Goal: Information Seeking & Learning: Learn about a topic

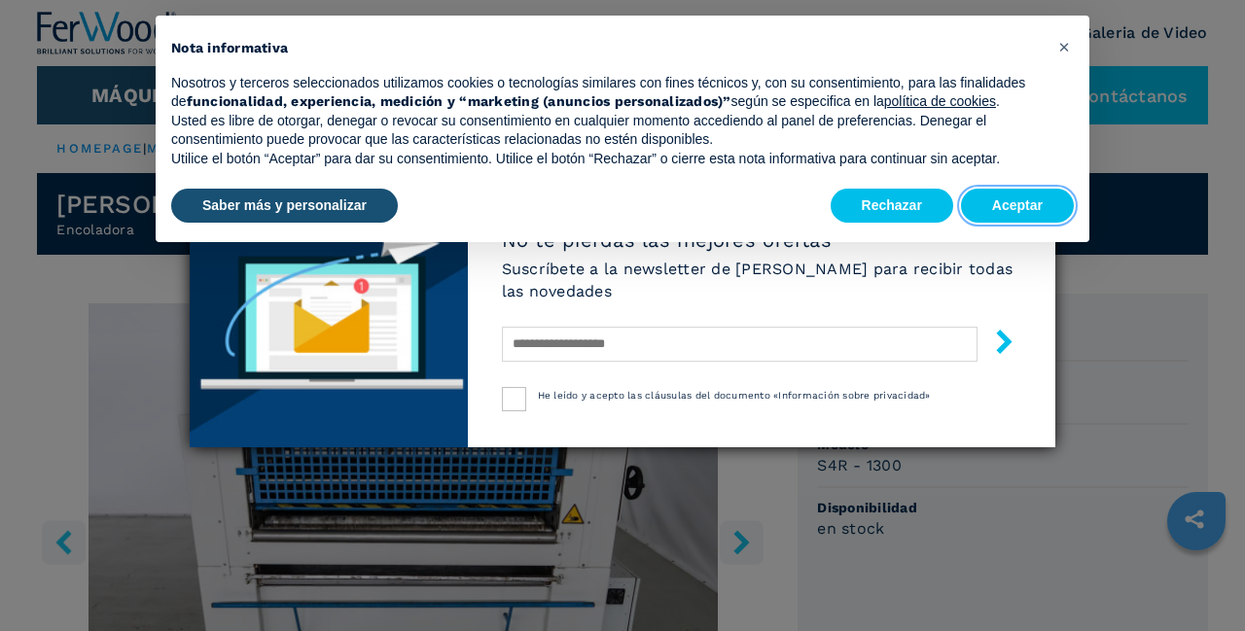
click at [777, 194] on button "Aceptar" at bounding box center [1017, 206] width 113 height 35
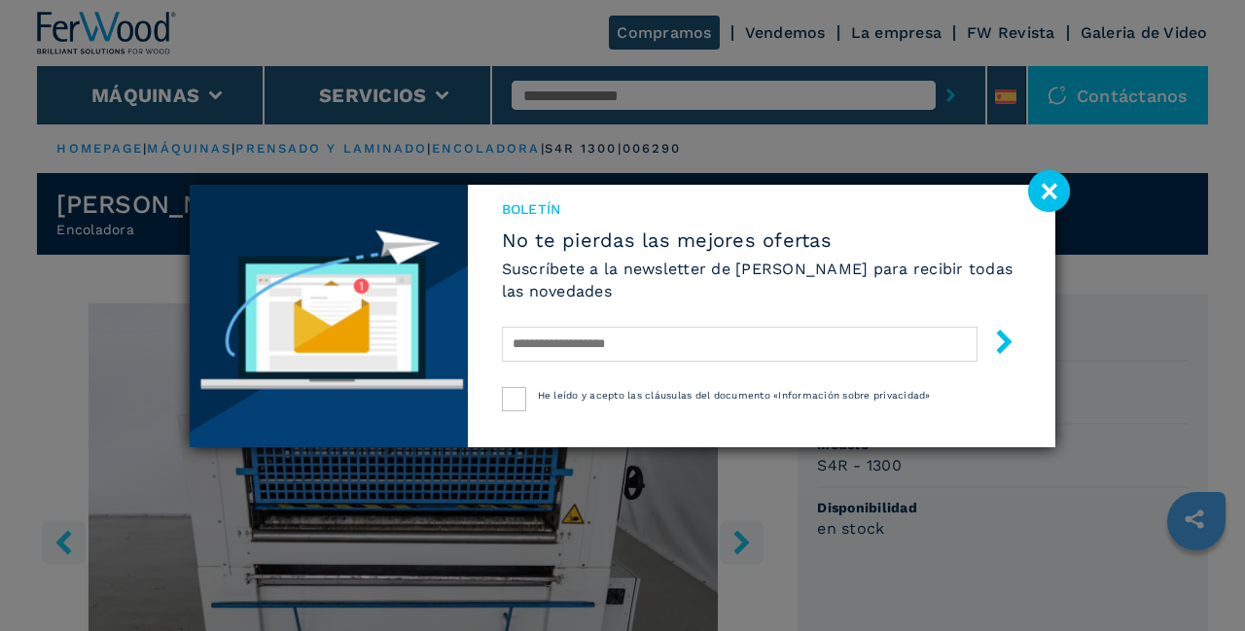
click at [777, 191] on image at bounding box center [1049, 191] width 42 height 42
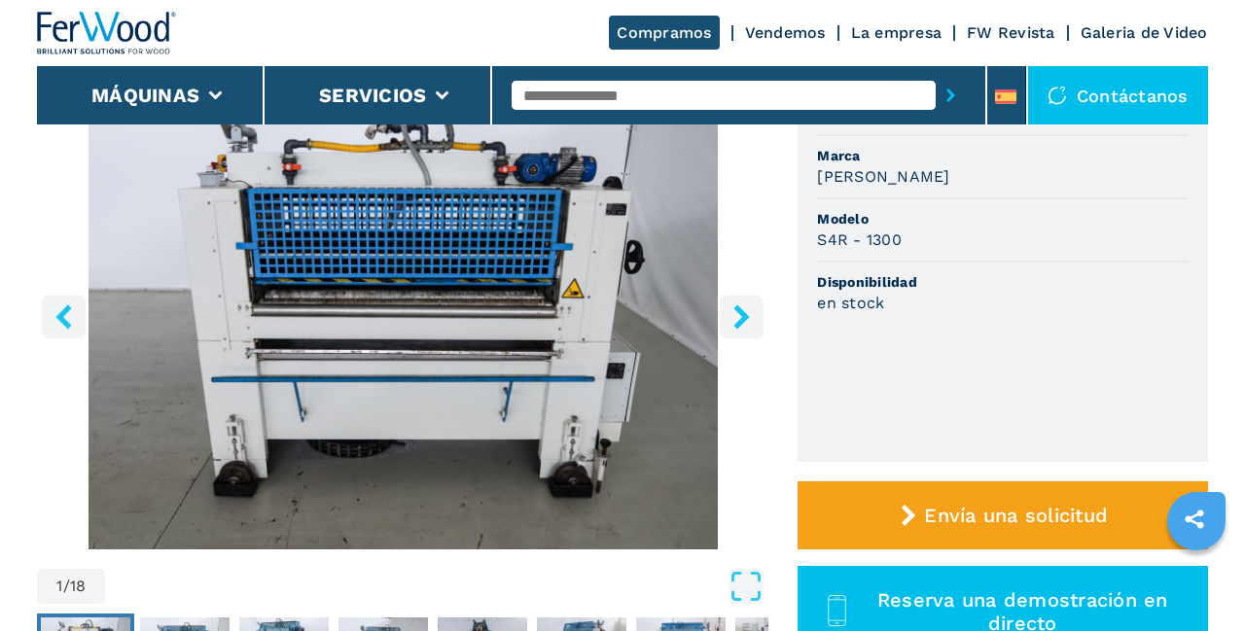
scroll to position [227, 0]
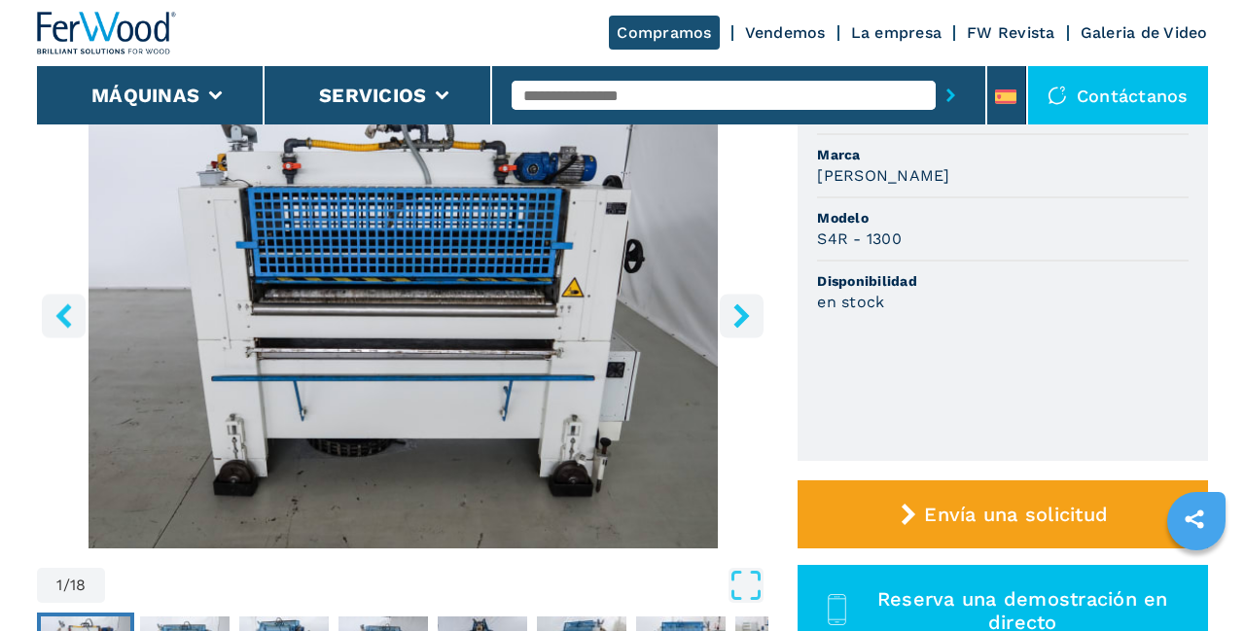
click at [743, 313] on icon "right-button" at bounding box center [742, 315] width 16 height 24
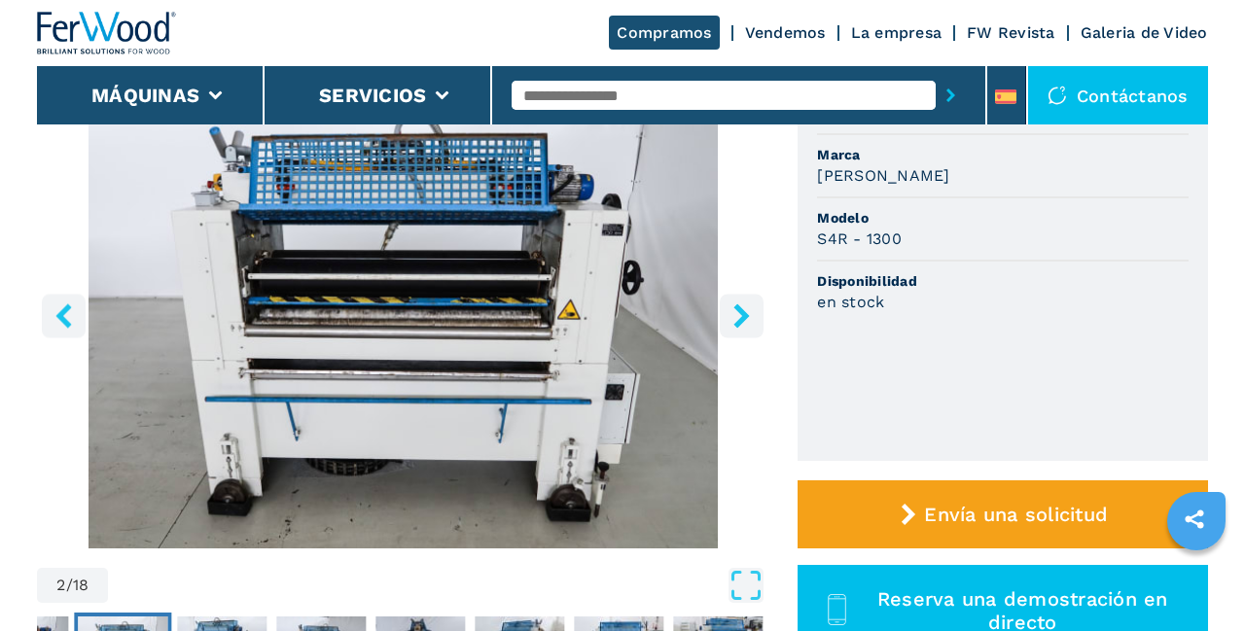
click at [748, 321] on icon "right-button" at bounding box center [741, 315] width 24 height 24
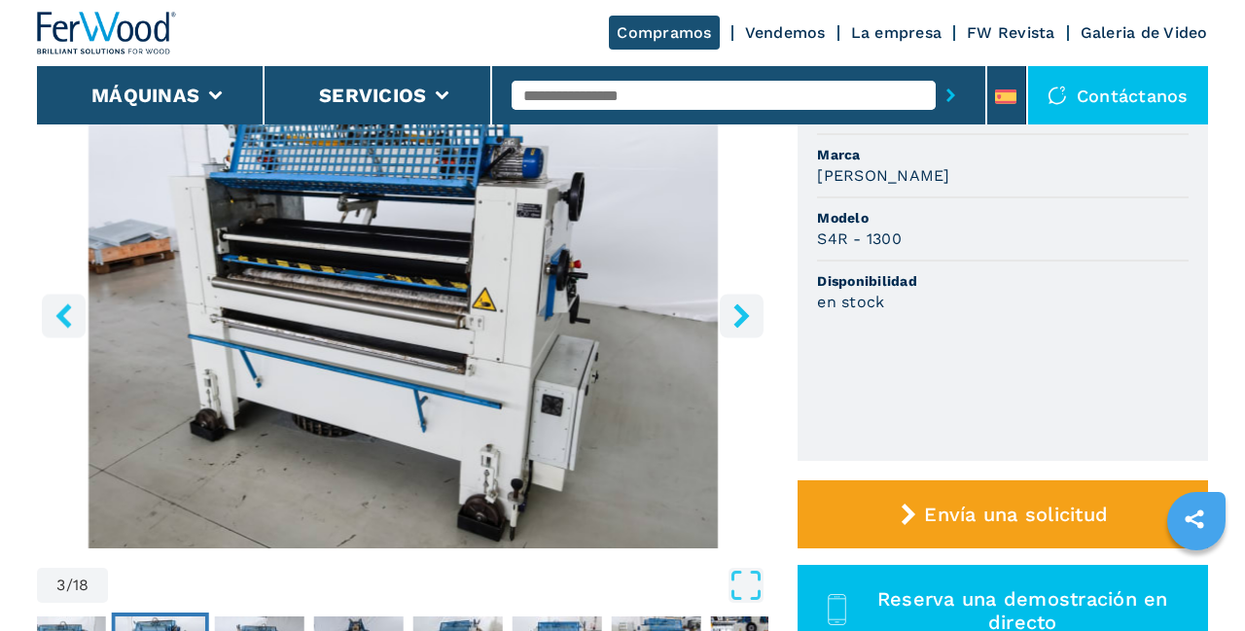
click at [747, 317] on icon "right-button" at bounding box center [742, 315] width 16 height 24
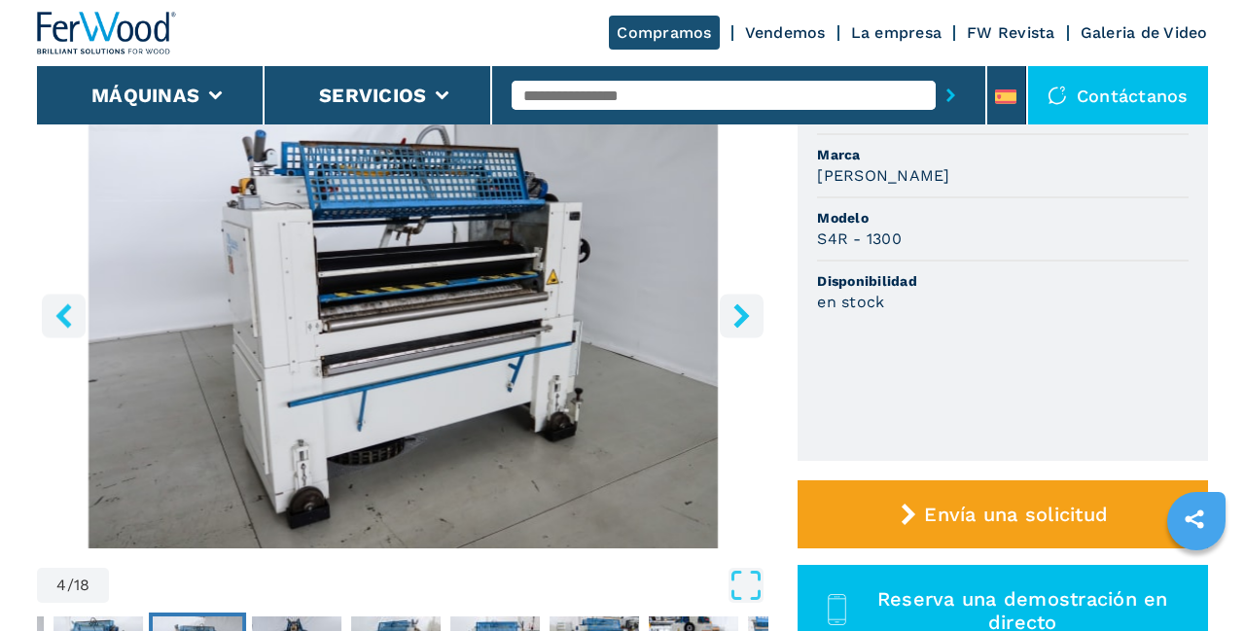
click at [744, 321] on icon "right-button" at bounding box center [742, 315] width 16 height 24
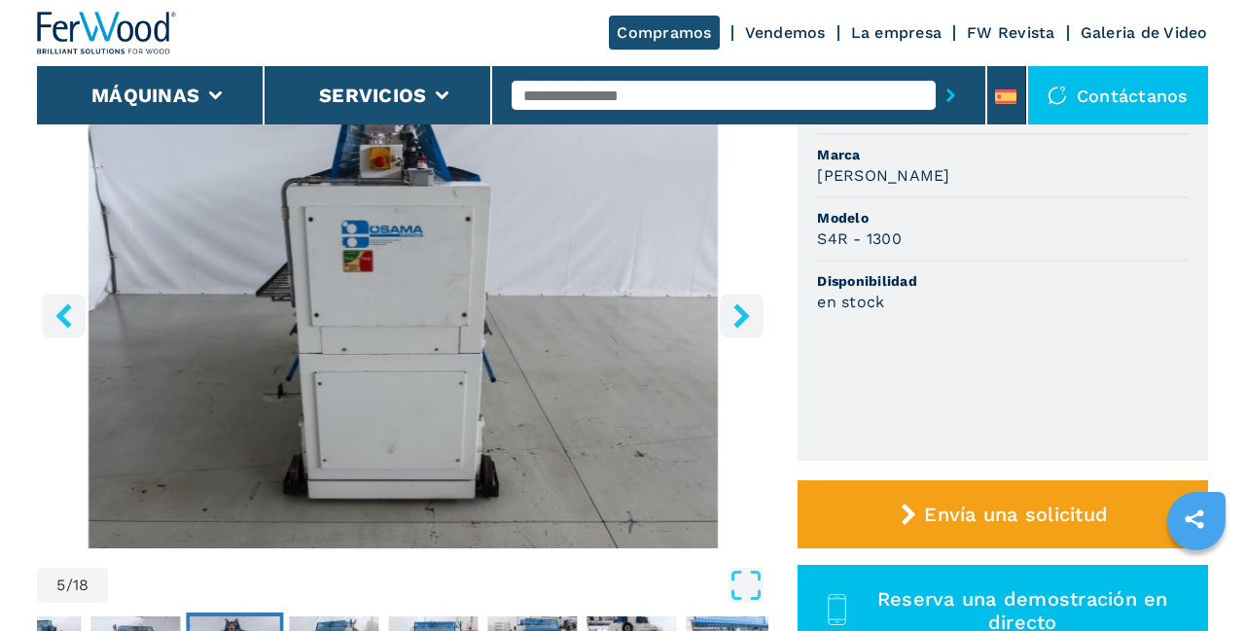
click at [744, 329] on button "right-button" at bounding box center [742, 316] width 44 height 44
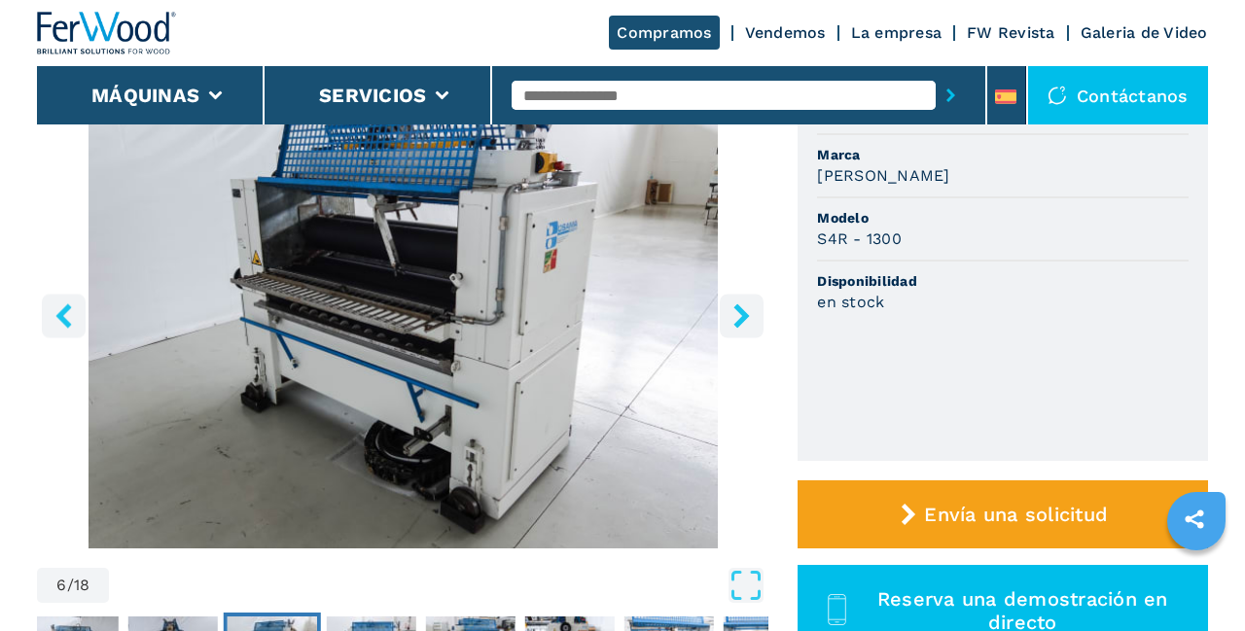
click at [746, 317] on icon "right-button" at bounding box center [742, 315] width 16 height 24
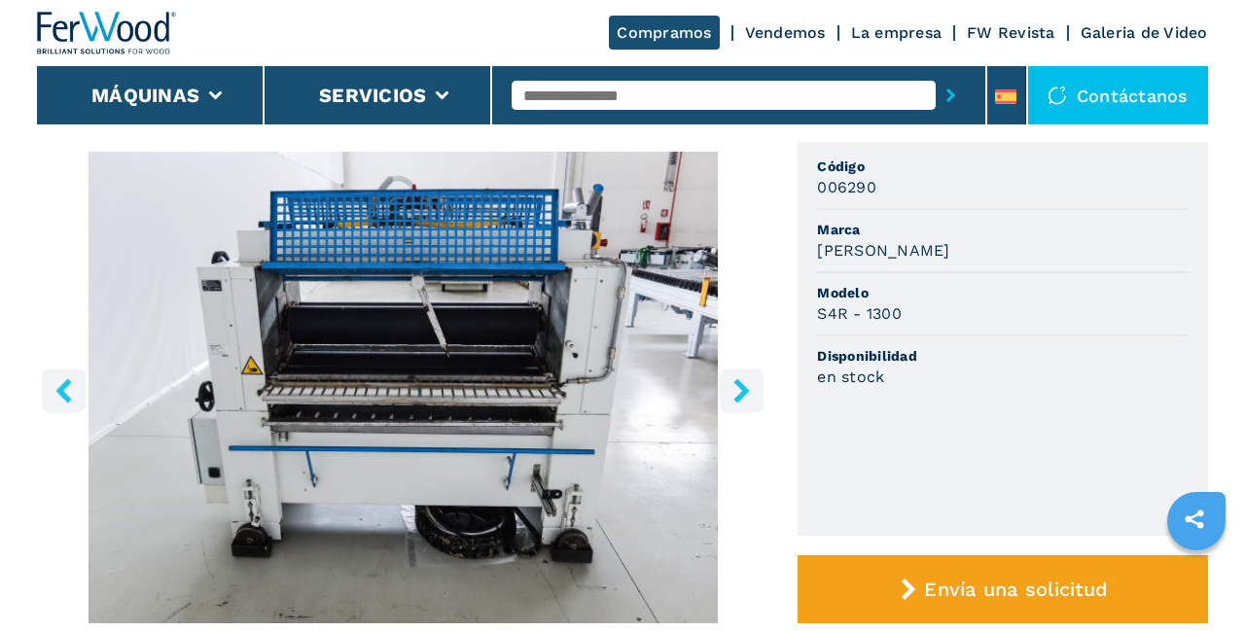
scroll to position [157, 0]
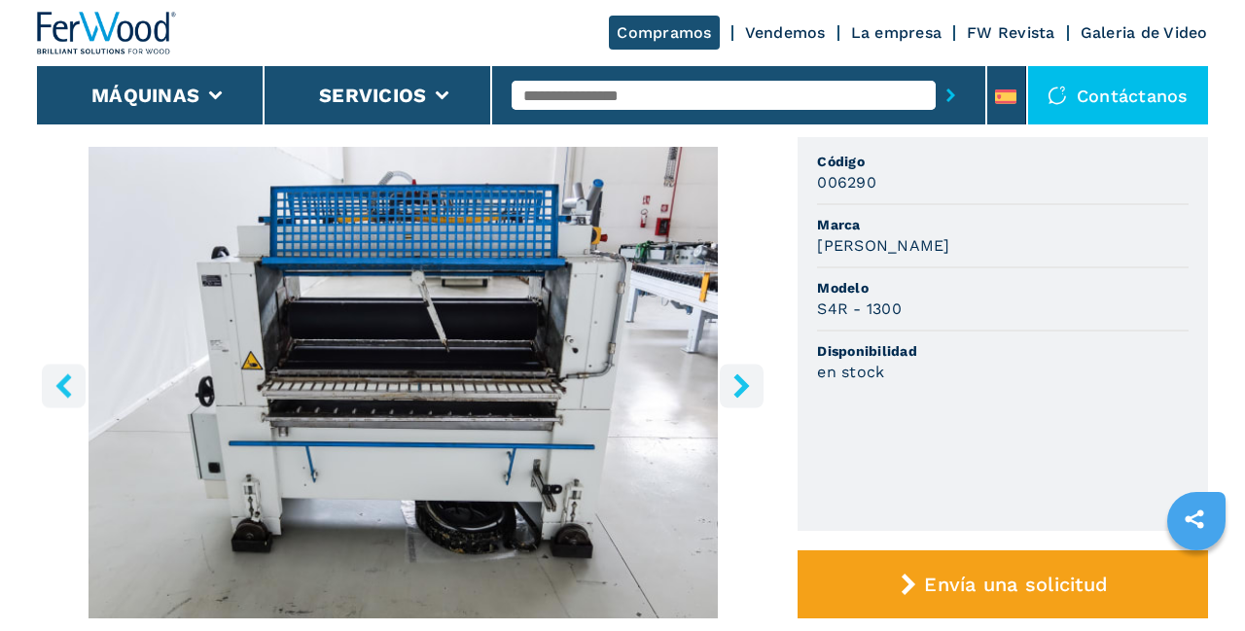
click at [746, 401] on button "right-button" at bounding box center [742, 386] width 44 height 44
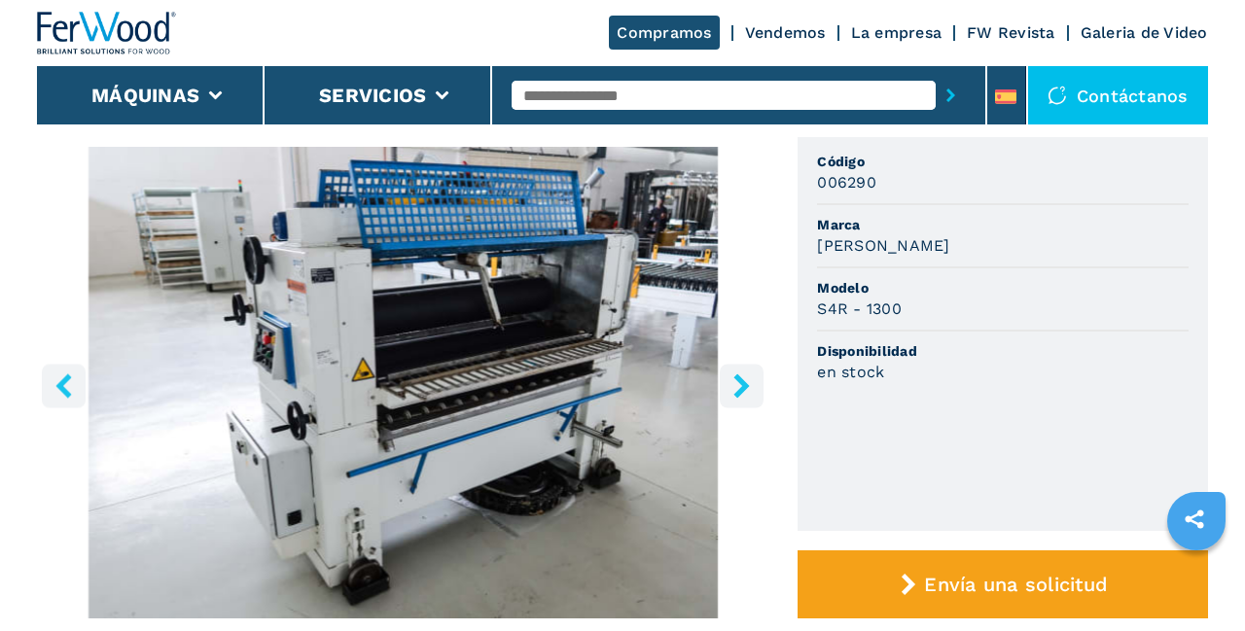
click at [751, 390] on icon "right-button" at bounding box center [741, 385] width 24 height 24
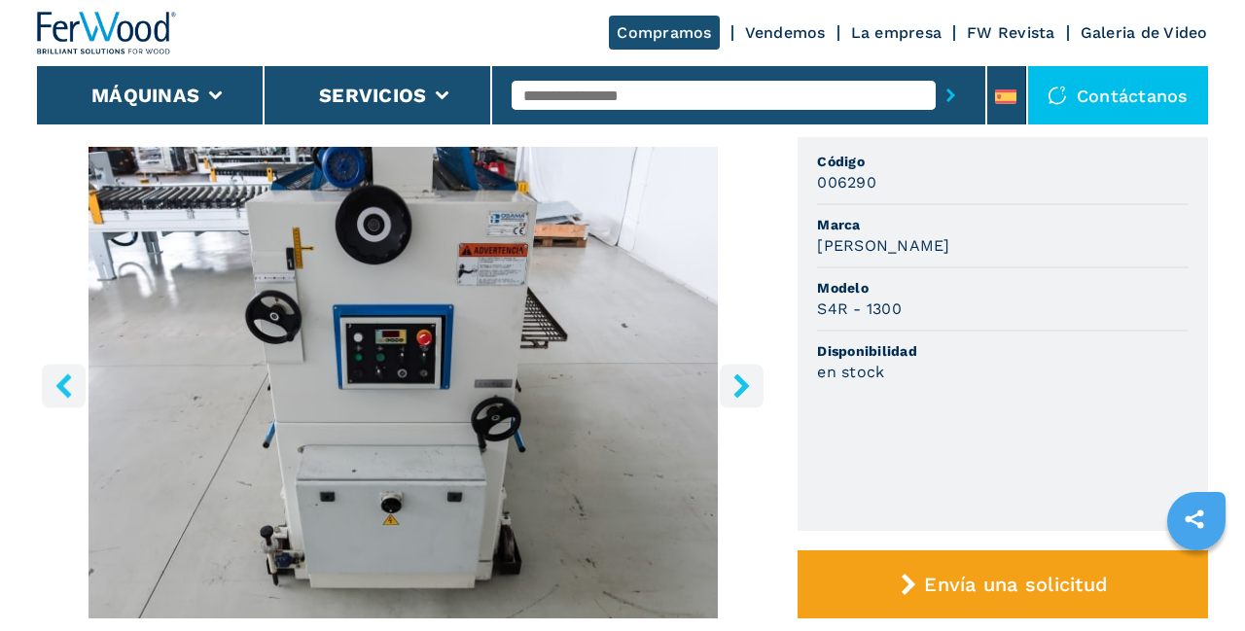
click at [751, 384] on icon "right-button" at bounding box center [741, 385] width 24 height 24
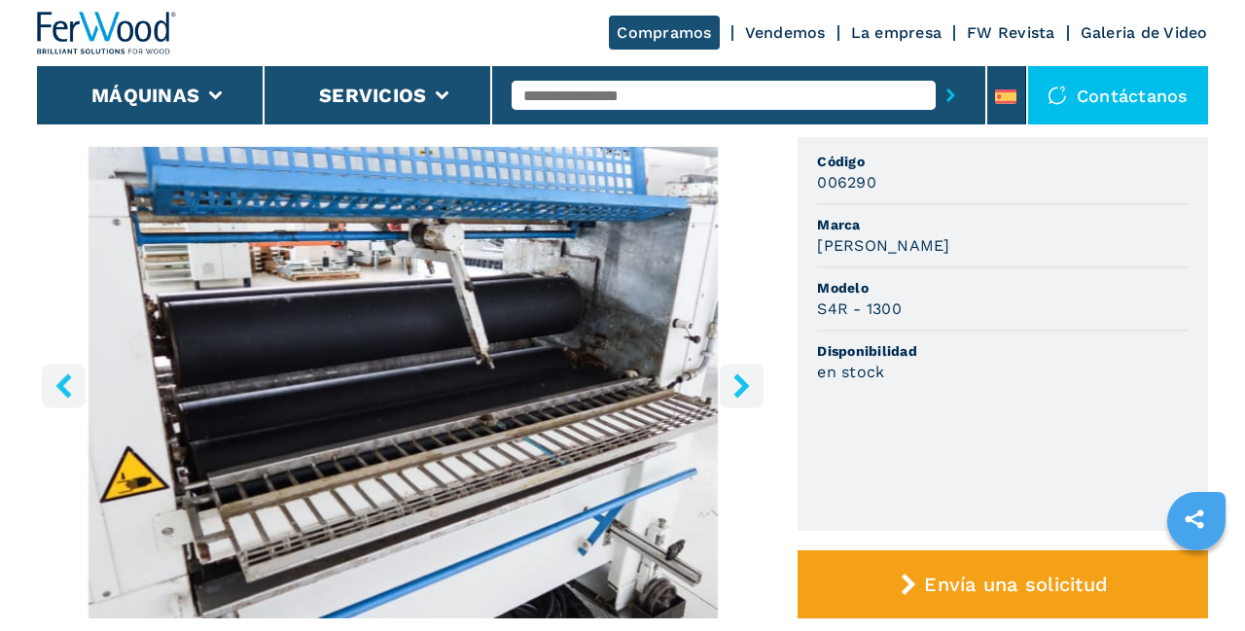
click at [747, 383] on icon "right-button" at bounding box center [742, 385] width 16 height 24
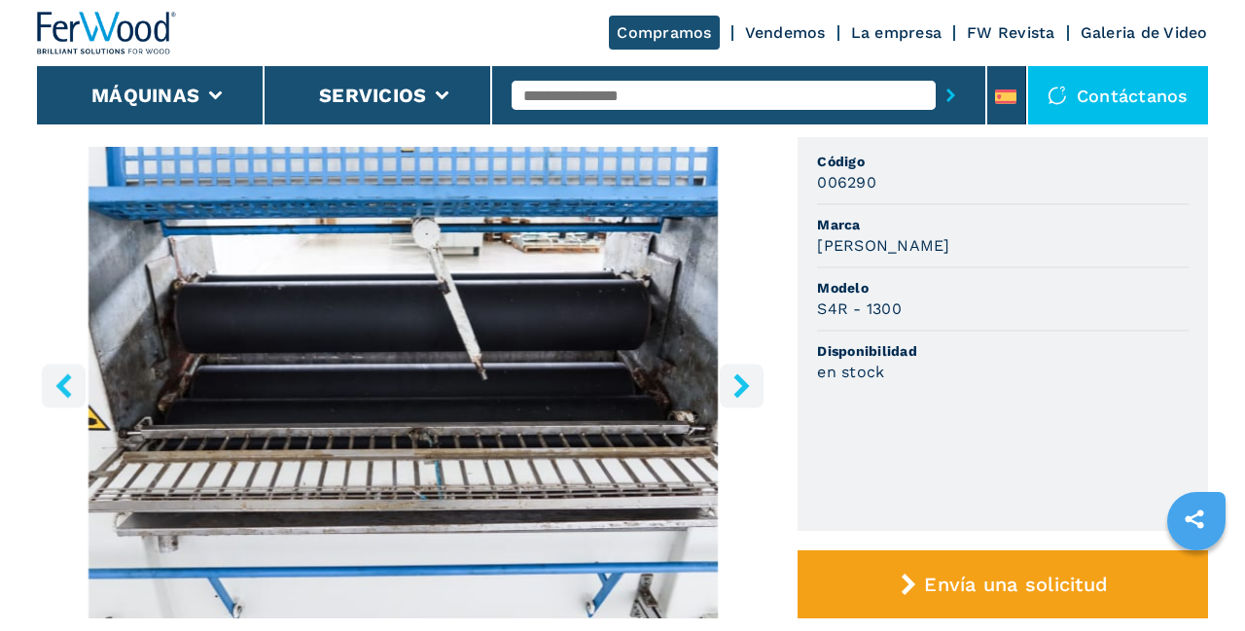
click at [749, 389] on icon "right-button" at bounding box center [741, 385] width 24 height 24
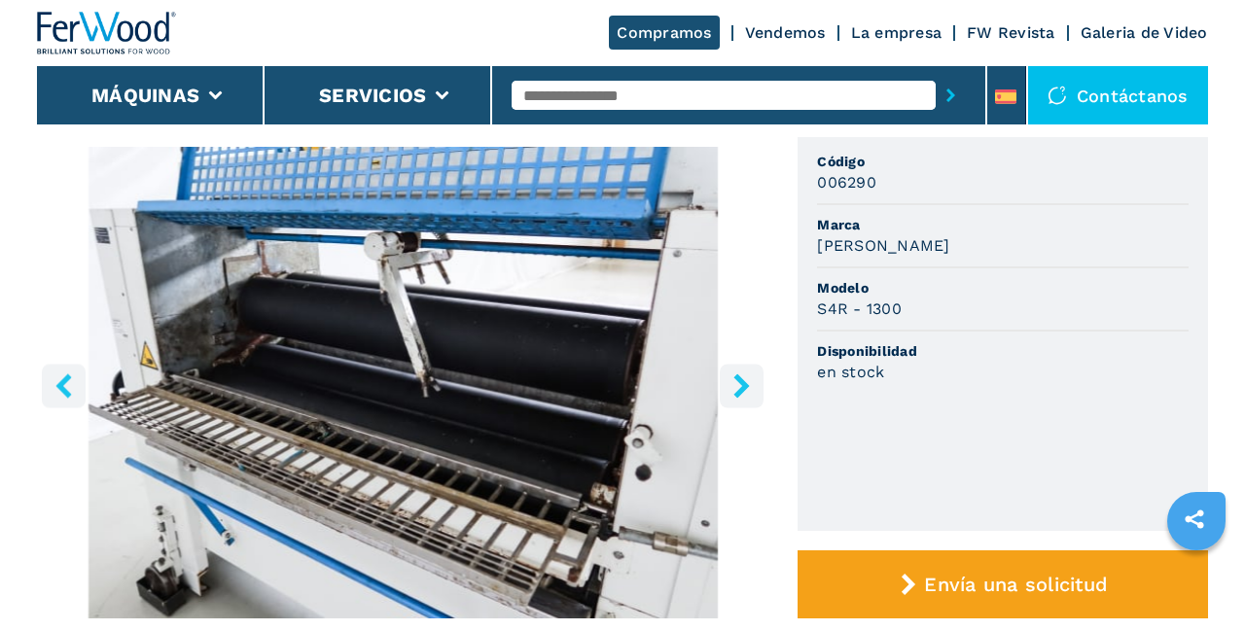
click at [746, 381] on icon "right-button" at bounding box center [742, 385] width 16 height 24
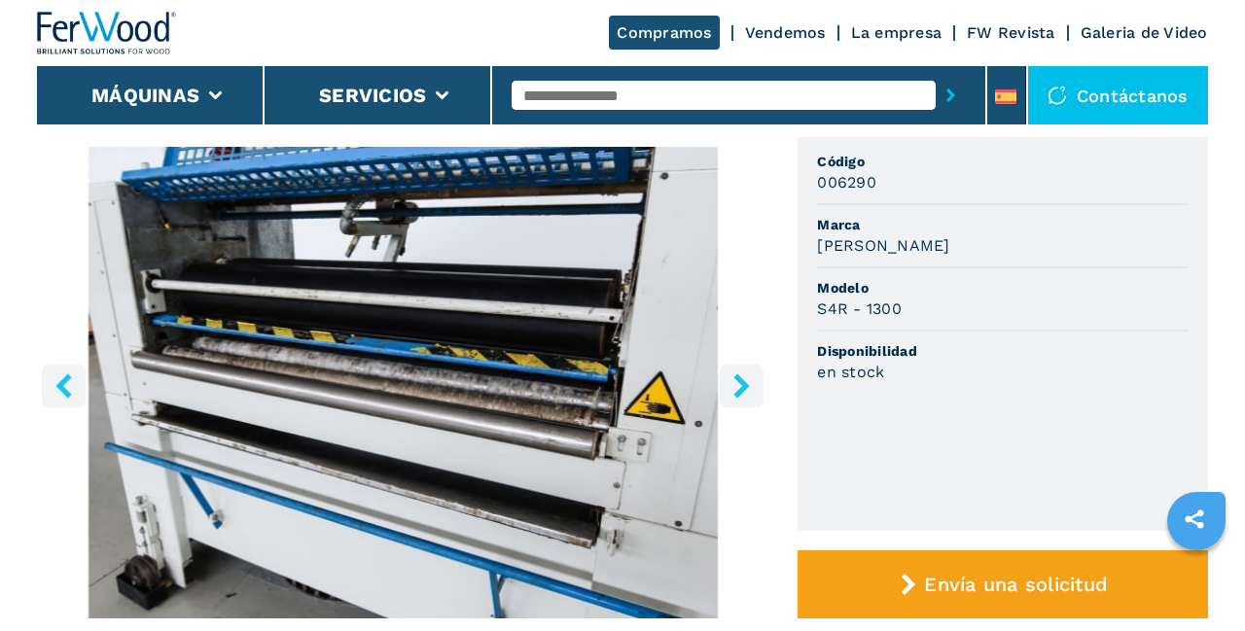
click at [751, 382] on icon "right-button" at bounding box center [741, 385] width 24 height 24
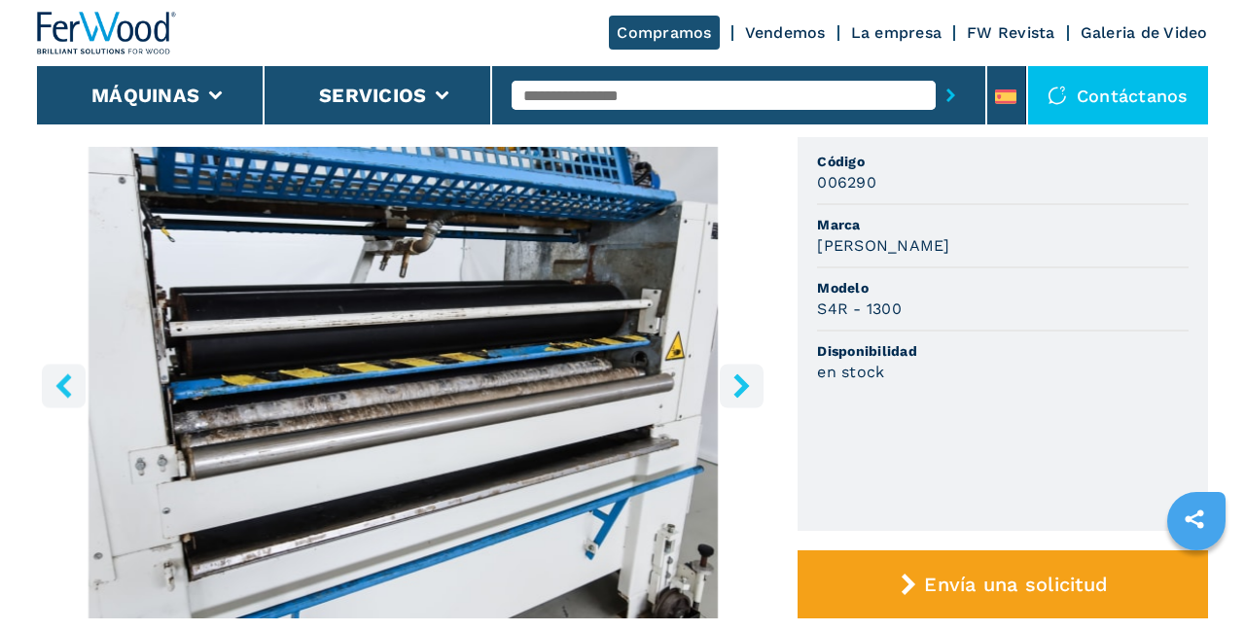
click at [752, 382] on icon "right-button" at bounding box center [741, 385] width 24 height 24
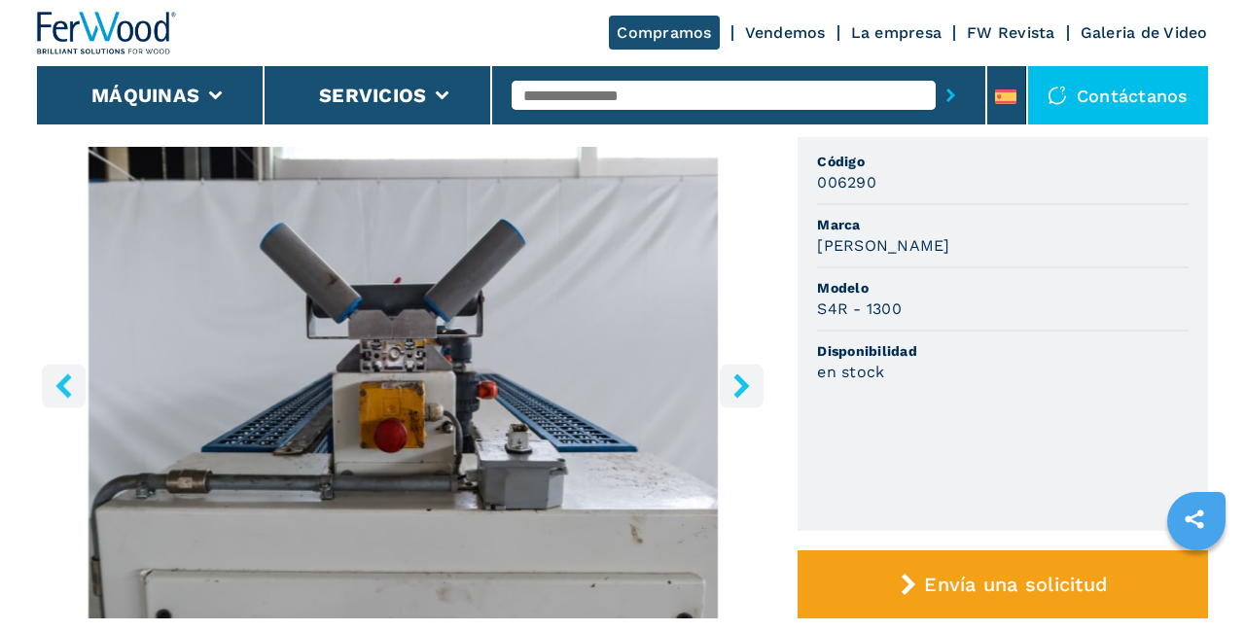
click at [751, 383] on icon "right-button" at bounding box center [741, 385] width 24 height 24
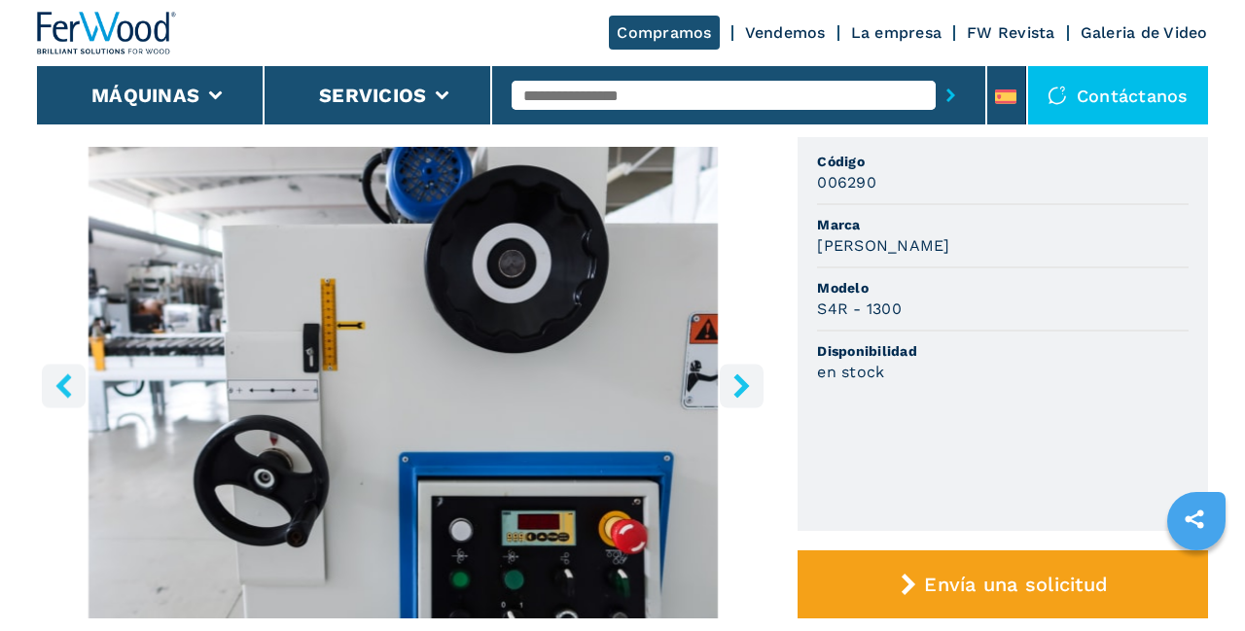
click at [751, 381] on icon "right-button" at bounding box center [741, 385] width 24 height 24
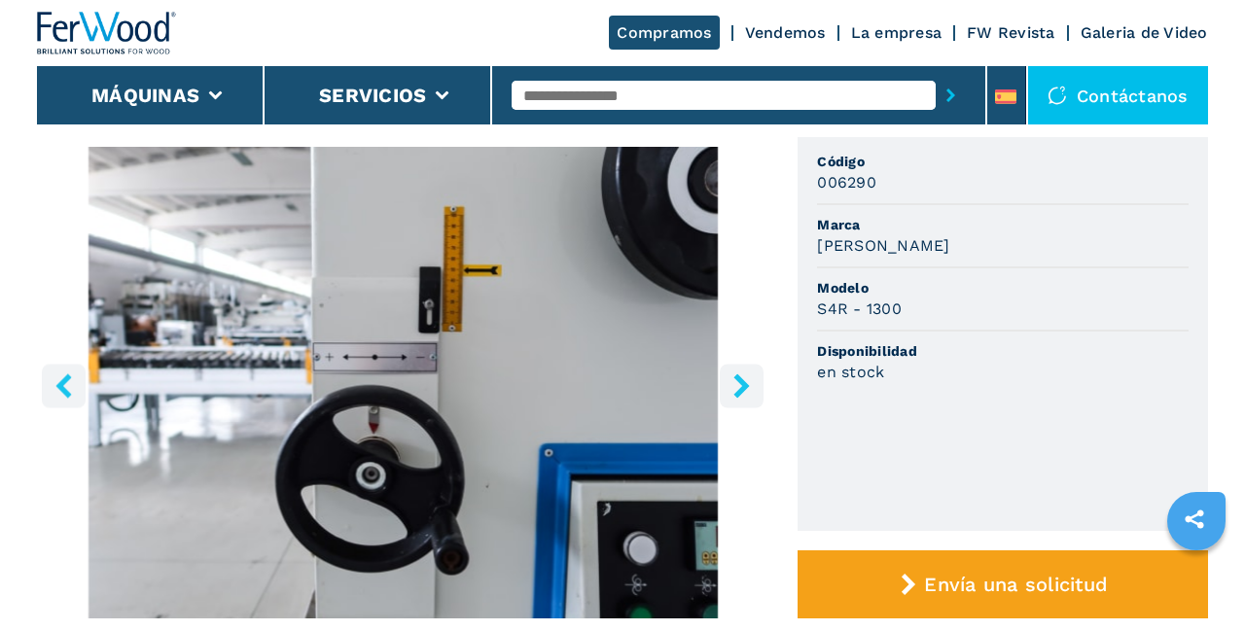
click at [753, 379] on icon "right-button" at bounding box center [741, 385] width 24 height 24
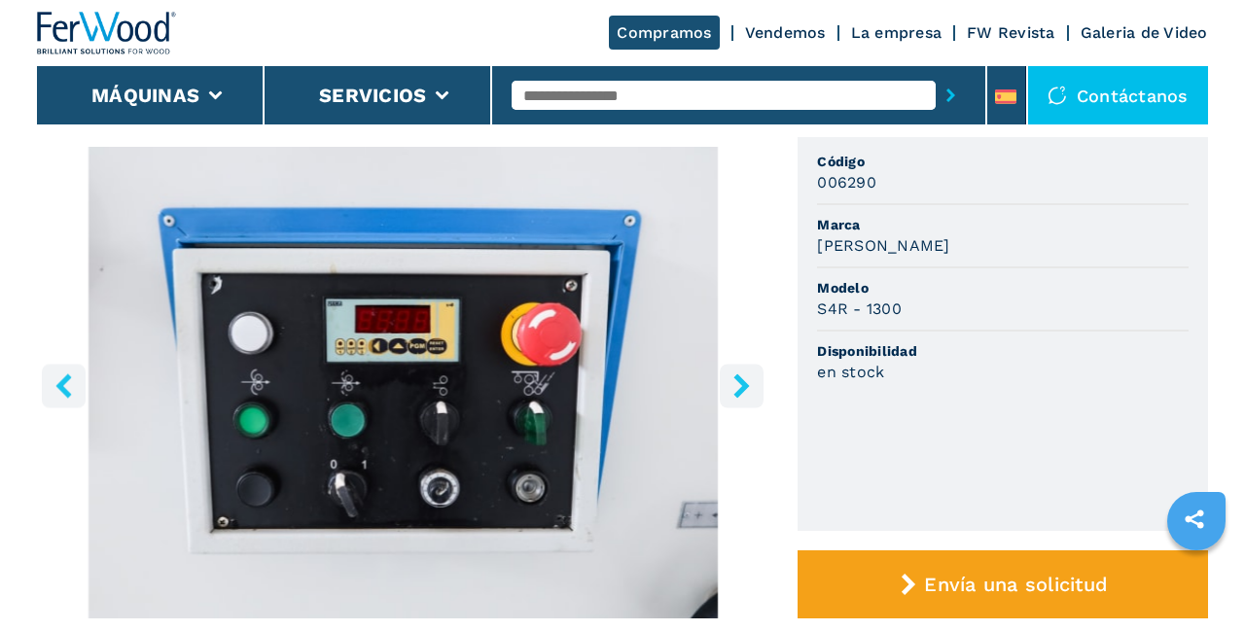
click at [750, 391] on icon "right-button" at bounding box center [741, 385] width 24 height 24
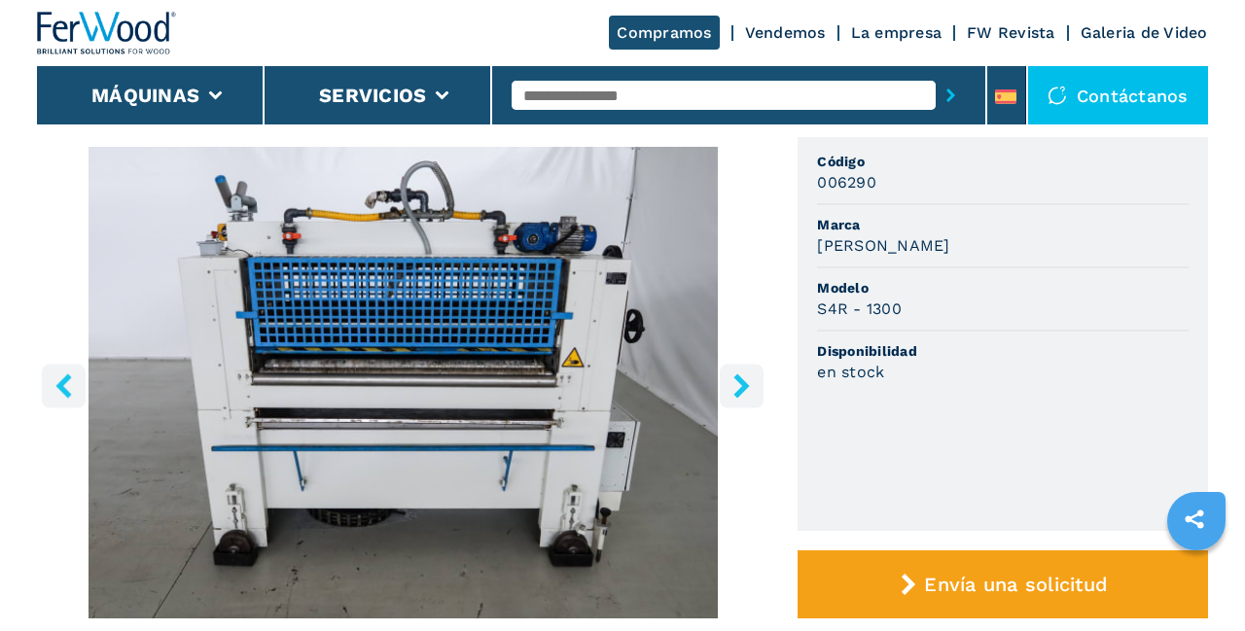
click at [751, 381] on icon "right-button" at bounding box center [741, 385] width 24 height 24
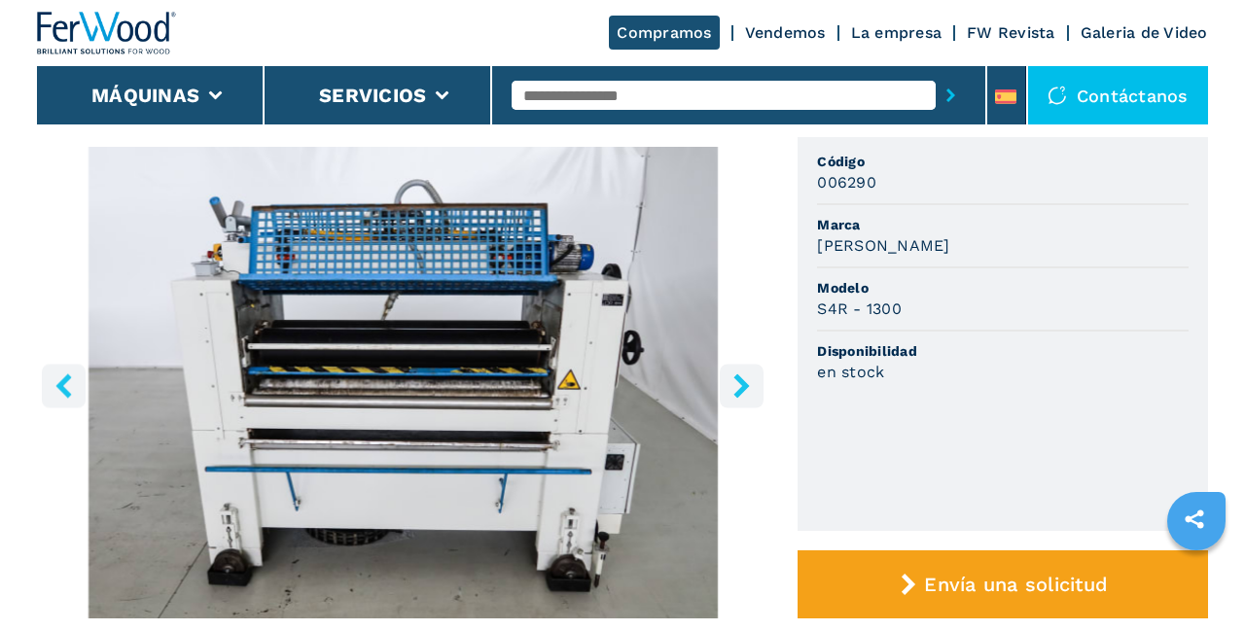
click at [751, 381] on icon "right-button" at bounding box center [741, 385] width 24 height 24
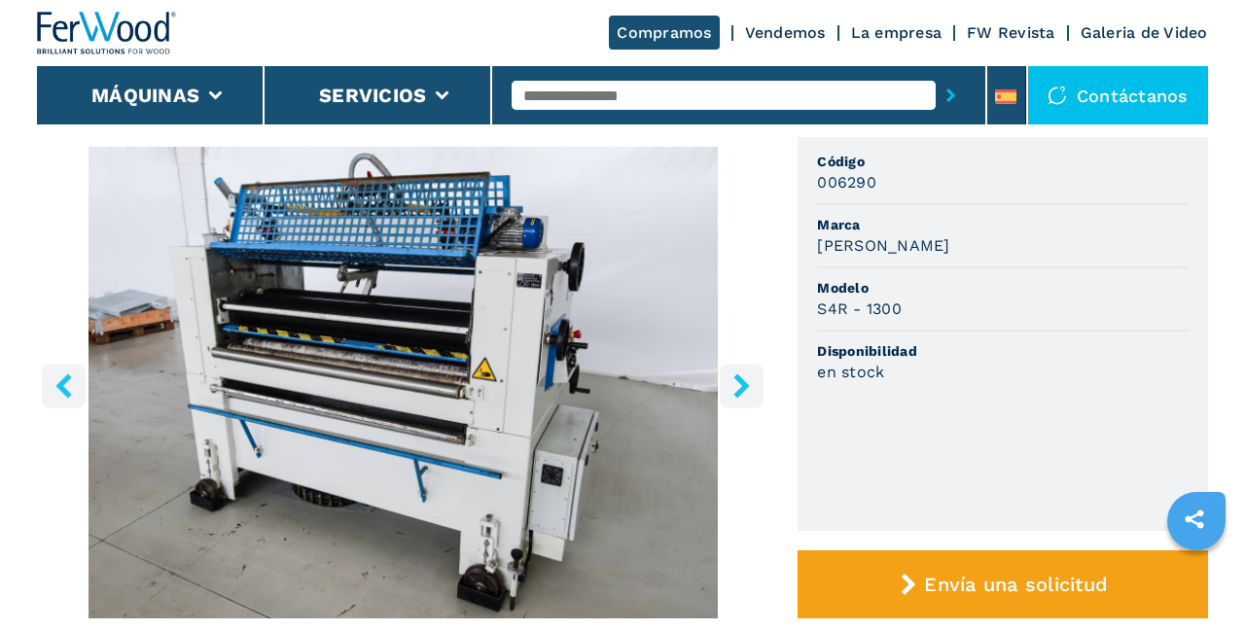
click at [757, 391] on button "right-button" at bounding box center [742, 386] width 44 height 44
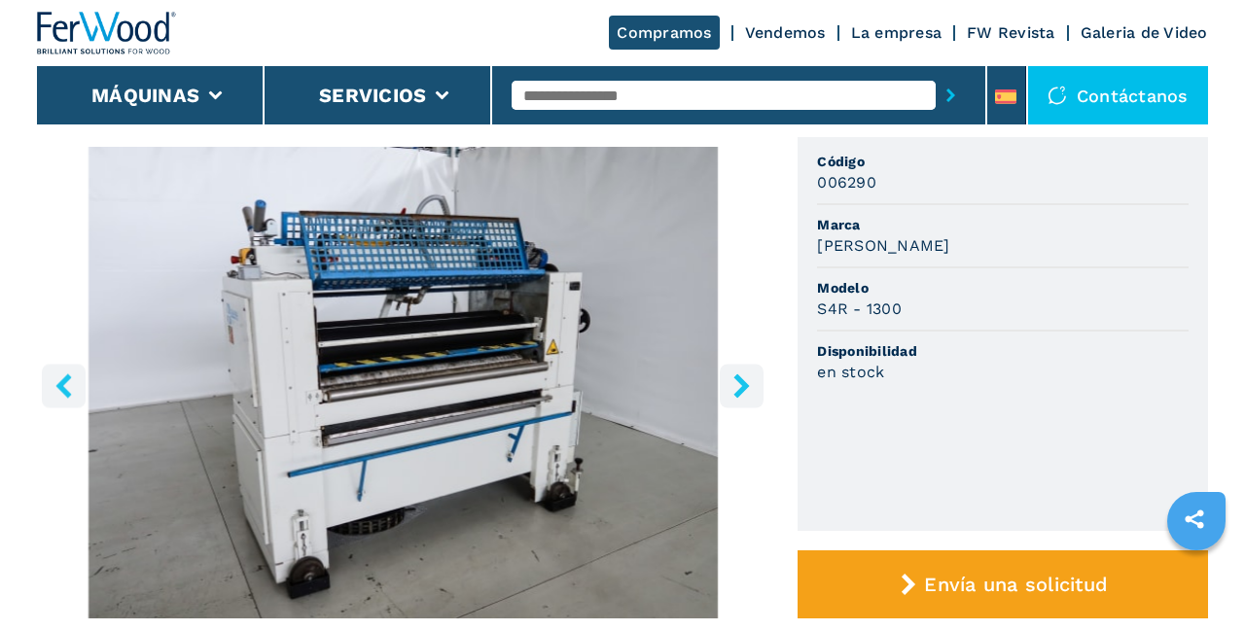
click at [745, 391] on icon "right-button" at bounding box center [741, 385] width 24 height 24
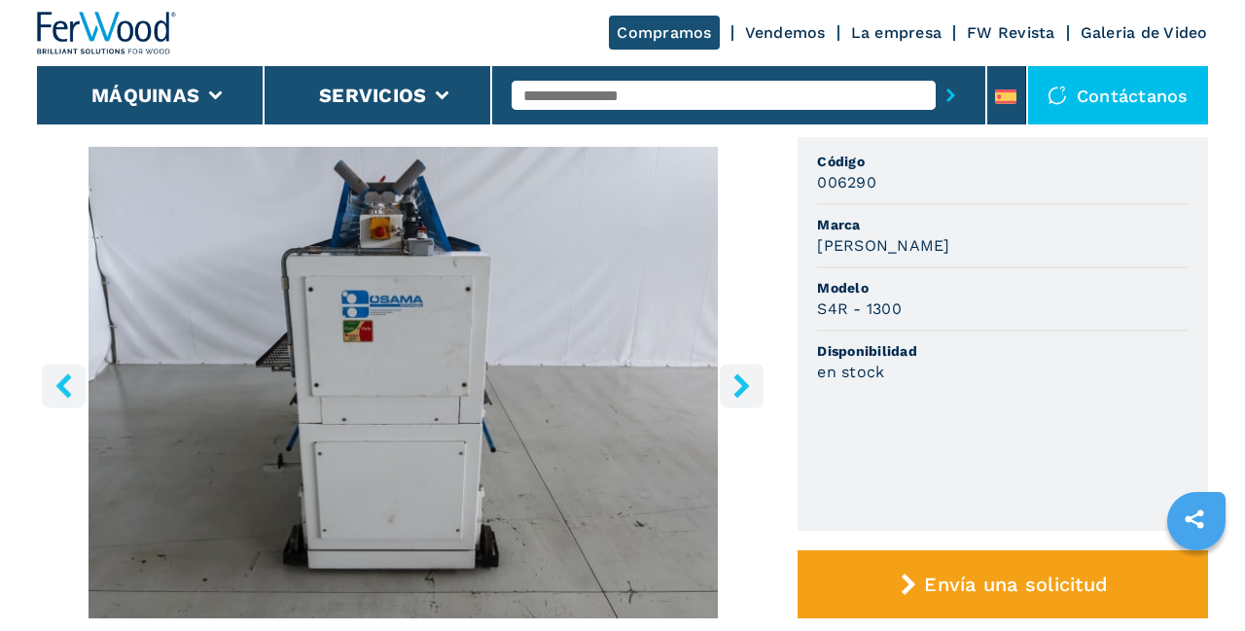
click at [744, 379] on icon "right-button" at bounding box center [742, 385] width 16 height 24
